Goal: Task Accomplishment & Management: Manage account settings

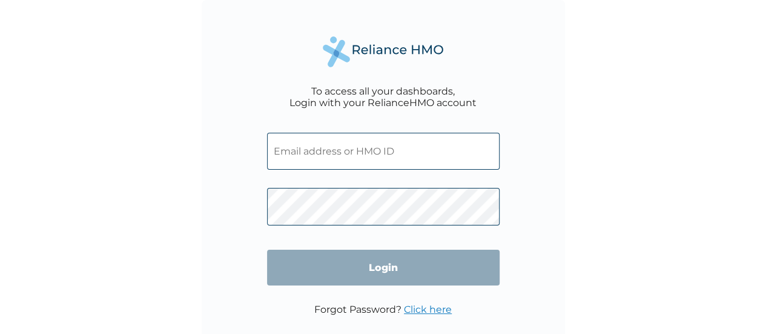
type input "[EMAIL_ADDRESS][DOMAIN_NAME]"
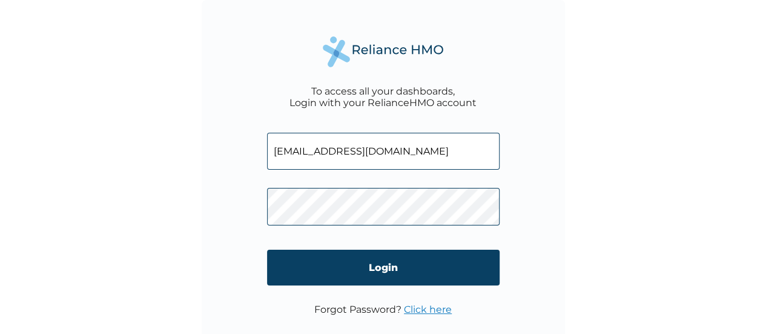
click at [425, 305] on link "Click here" at bounding box center [428, 309] width 48 height 12
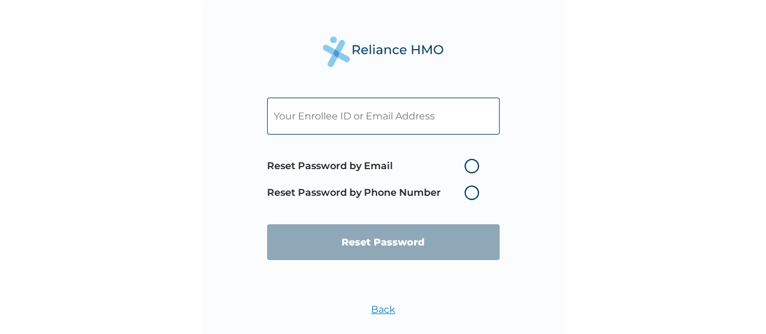
paste input "I am truly sorry for the delayed response as we are dealing with multiple reque…"
type input "I am truly sorry for the delayed response as we are dealing with multiple reque…"
click at [449, 114] on input "I am truly sorry for the delayed response as we are dealing with multiple reque…" at bounding box center [383, 116] width 233 height 37
paste input "[EMAIL_ADDRESS][DOMAIN_NAME]"
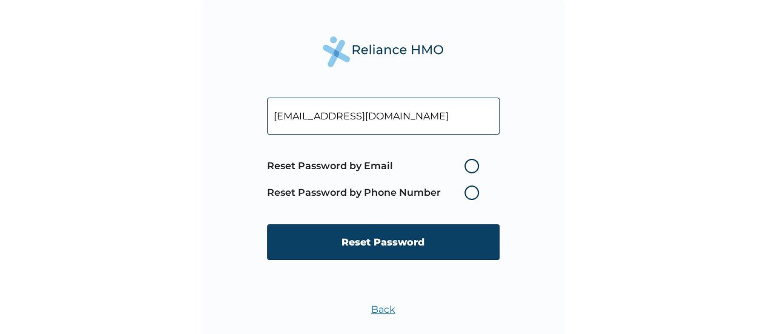
type input "[EMAIL_ADDRESS][DOMAIN_NAME]"
click at [475, 170] on label "Reset Password by Email" at bounding box center [376, 166] width 218 height 15
click at [467, 170] on input "Reset Password by Email" at bounding box center [457, 165] width 19 height 19
radio input "true"
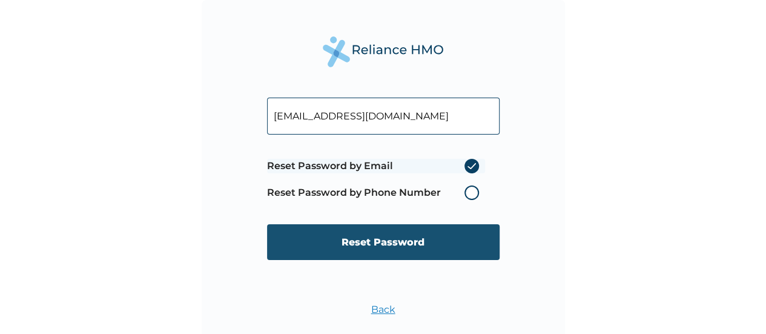
click at [441, 236] on input "Reset Password" at bounding box center [383, 242] width 233 height 36
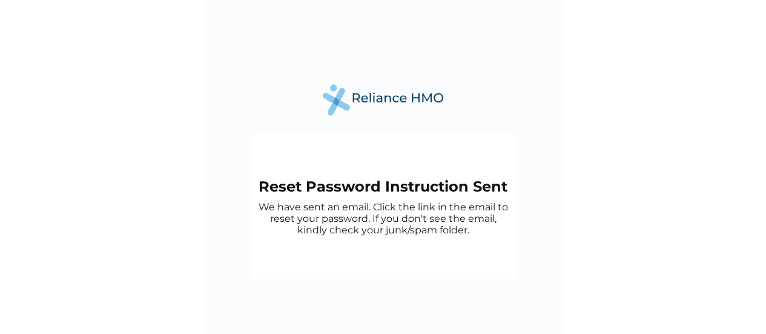
click at [262, 209] on p "We have sent an email. Click the link in the email to reset your password. If y…" at bounding box center [384, 218] width 250 height 35
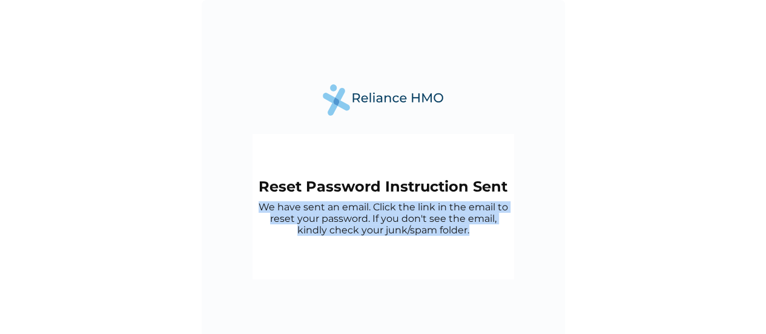
drag, startPoint x: 262, startPoint y: 209, endPoint x: 474, endPoint y: 234, distance: 213.5
click at [474, 234] on p "We have sent an email. Click the link in the email to reset your password. If y…" at bounding box center [384, 218] width 250 height 35
copy p "We have sent an email. Click the link in the email to reset your password. If y…"
